Goal: Information Seeking & Learning: Learn about a topic

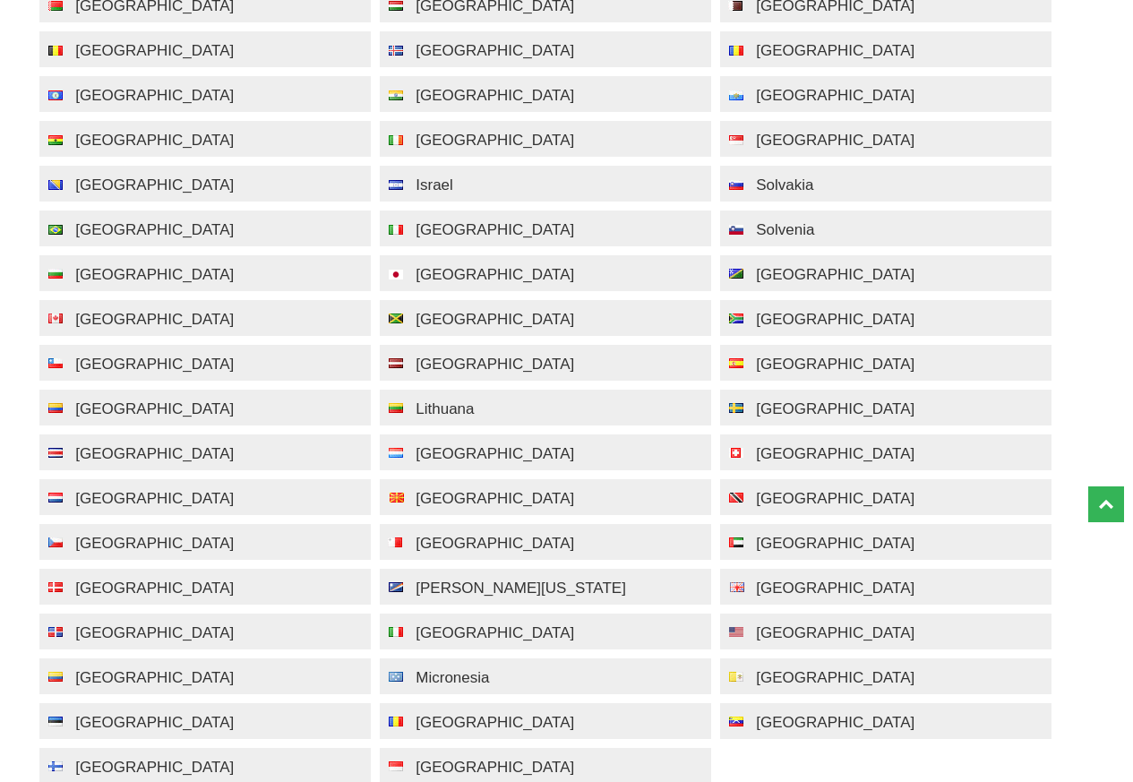
scroll to position [752, 0]
